Goal: Transaction & Acquisition: Purchase product/service

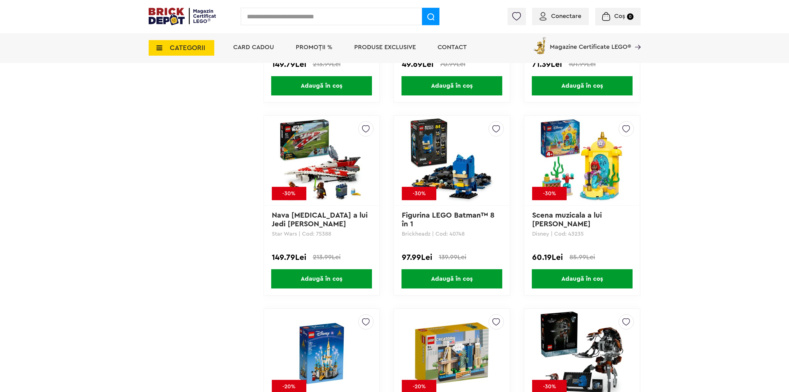
scroll to position [2281, 0]
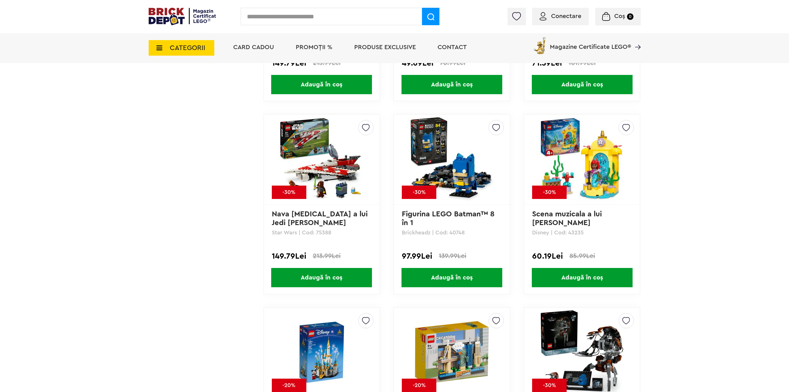
click at [510, 254] on div "Creează o listă nouă -30% Figurina LEGO Batman™ 8 în 1 Brickheadz | Cod: 40748 …" at bounding box center [452, 204] width 117 height 180
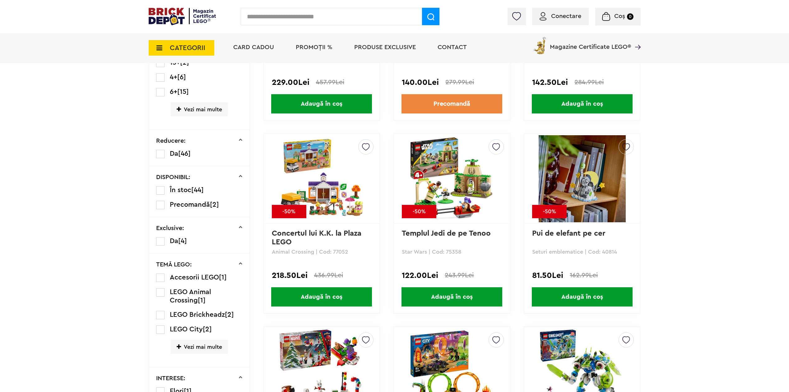
scroll to position [259, 0]
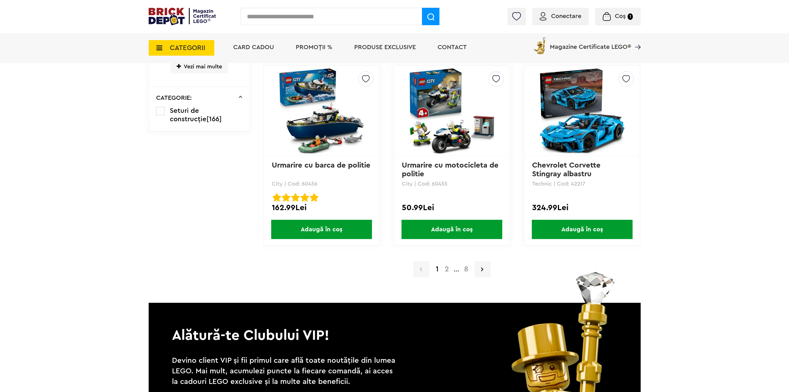
scroll to position [1192, 0]
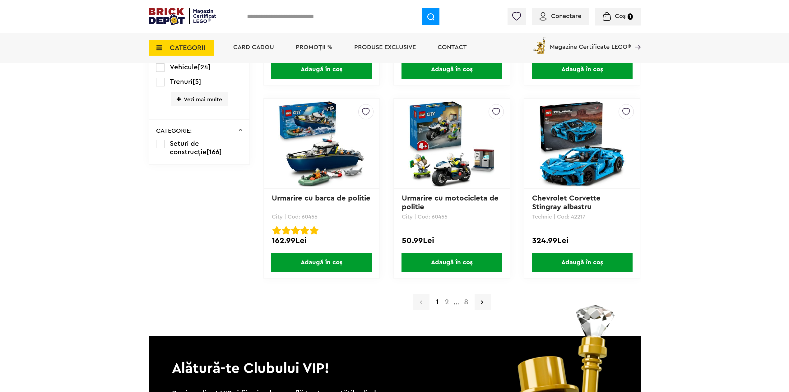
click at [447, 302] on a=LEGO%20Technic&lego=1&mc_cid=c588e030e7&mc_eid=4a6b991424&order=1&page=2&utm_campaign=c588e030e7-20%25_Vehicule_2025_10_13&utm_medium=email&utm_source=Newsletter%20Magazin%20Certificat%20LEGO%20%7C%20Brick%20Depot&utm_term=0_-c588e030e7-%5BLIST_EMAIL_ID%5D"] "2" at bounding box center [447, 302] width 11 height 7
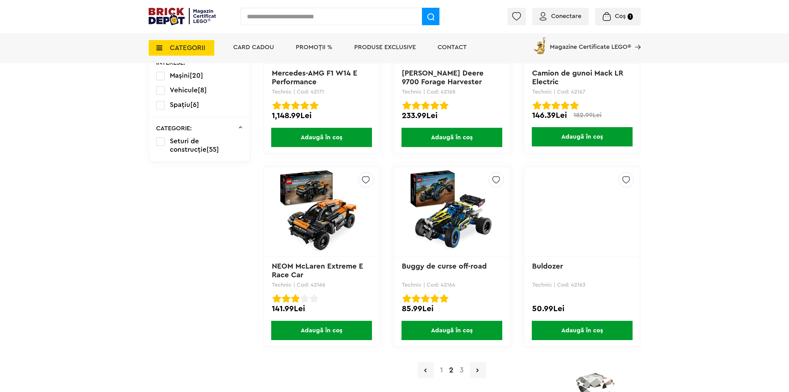
scroll to position [1141, 0]
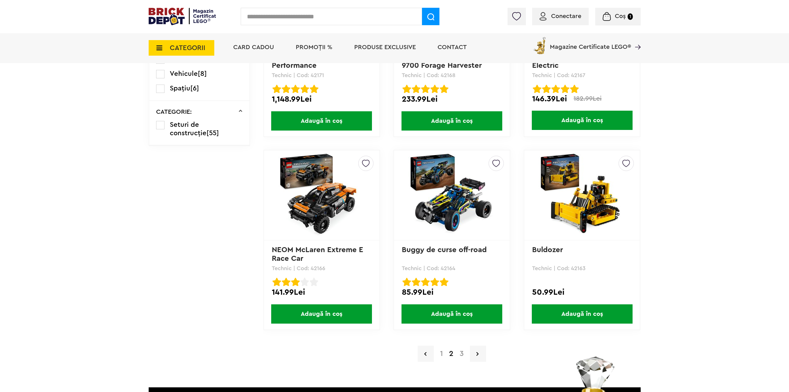
click at [462, 352] on a=LEGO%20Technic&lego=1&mc_cid=c588e030e7&mc_eid=4a6b991424&order=1&page=3&utm_campaign=c588e030e7-20%25_Vehicule_2025_10_13&utm_medium=email&utm_source=Newsletter%20Magazin%20Certificat%20LEGO%20%7C%20Brick%20Depot&utm_term=0_-c588e030e7-%5BLIST_EMAIL_ID%5D"] "3" at bounding box center [462, 353] width 10 height 7
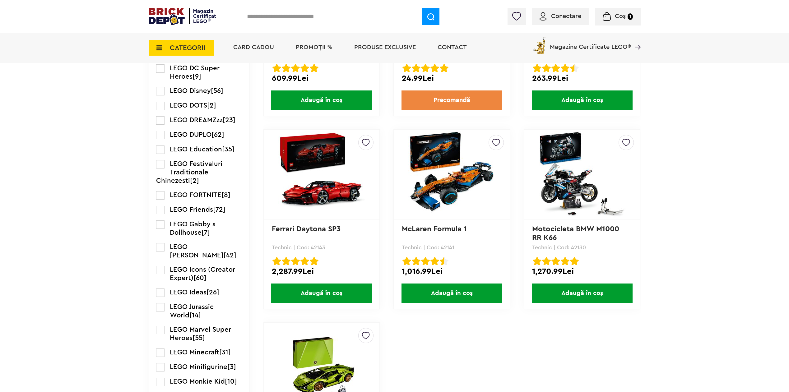
scroll to position [570, 0]
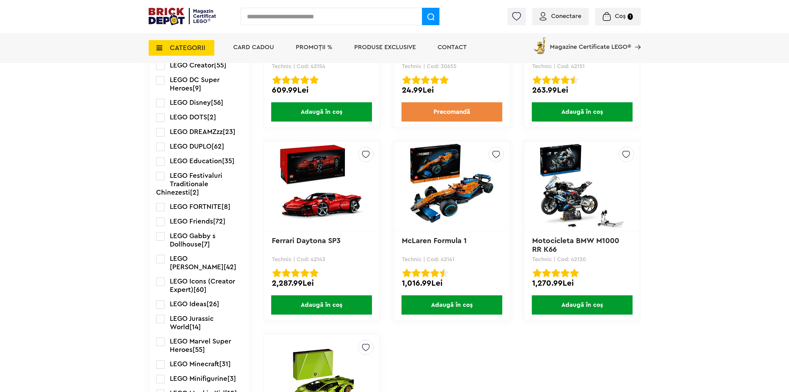
click at [304, 210] on img at bounding box center [321, 186] width 87 height 87
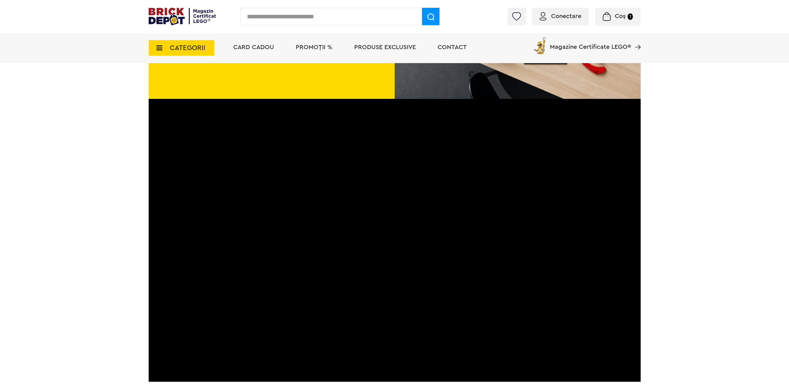
scroll to position [1089, 0]
